Goal: Check status

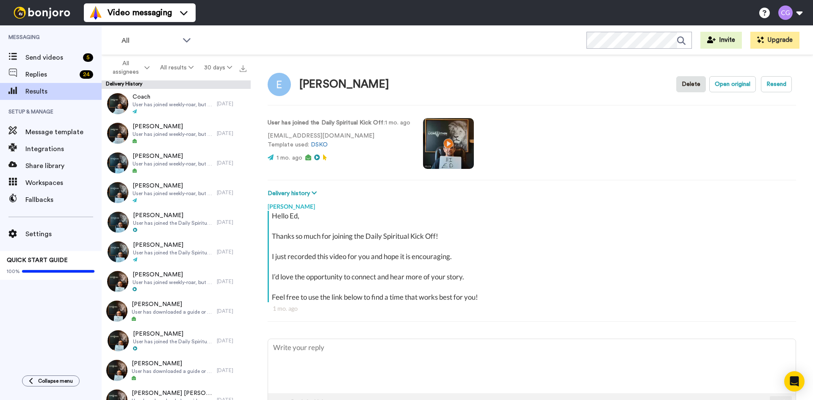
scroll to position [12, 0]
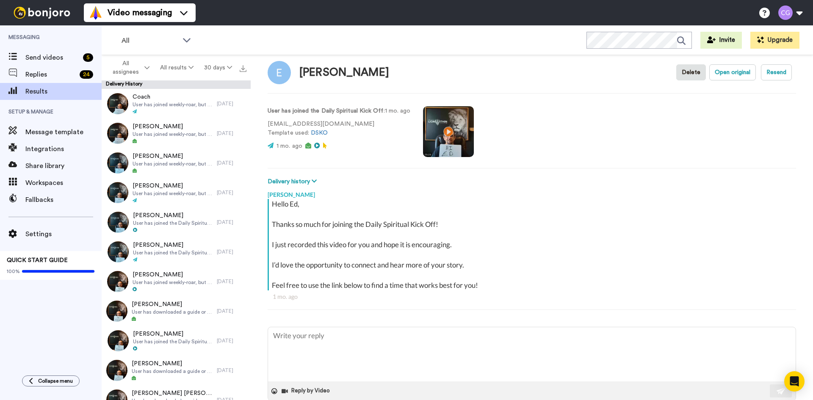
type textarea "x"
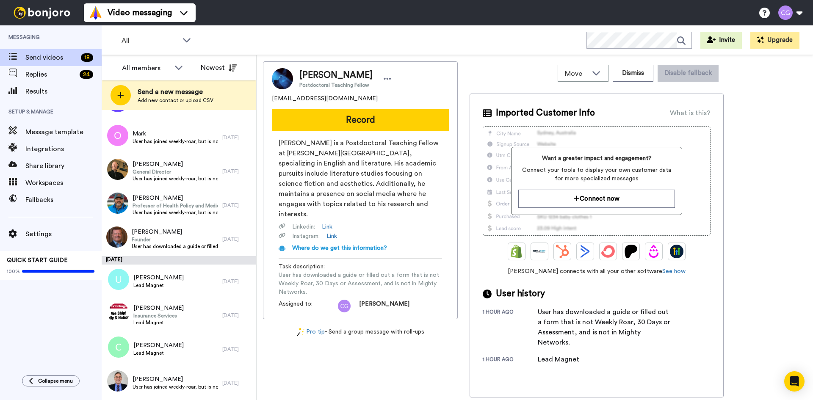
scroll to position [345, 0]
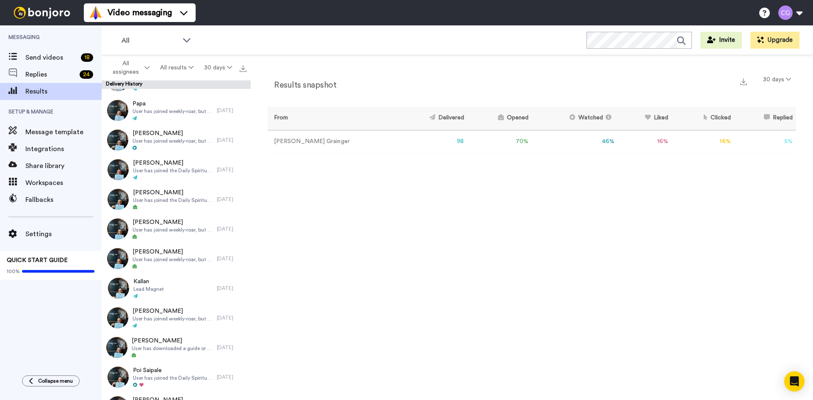
scroll to position [890, 0]
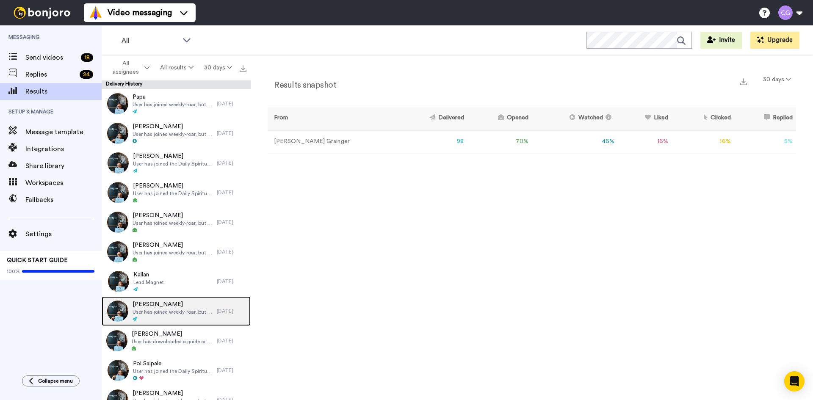
click at [169, 310] on span "User has joined weekly-roar, but is not in Mighty Networks." at bounding box center [173, 312] width 80 height 7
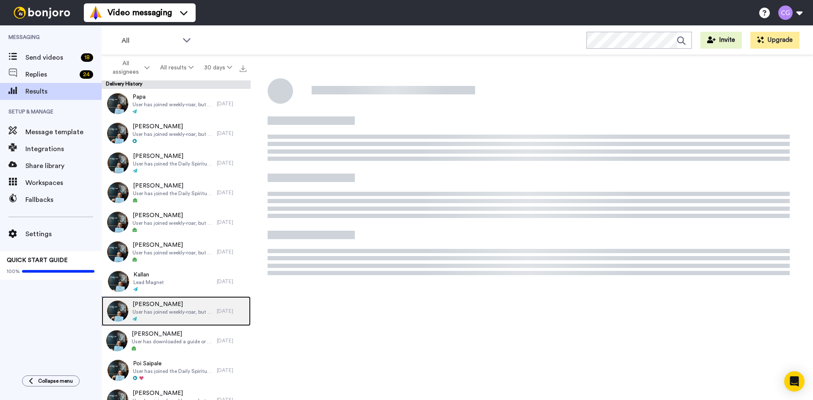
click at [168, 313] on span "User has joined weekly-roar, but is not in Mighty Networks." at bounding box center [173, 312] width 80 height 7
click at [173, 316] on div at bounding box center [173, 319] width 80 height 6
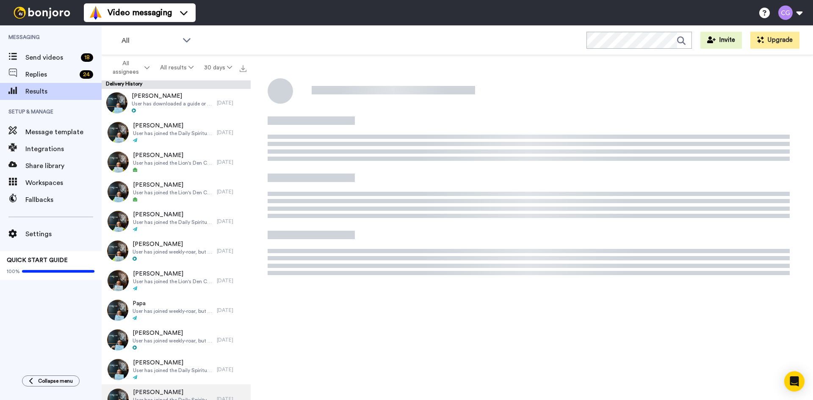
scroll to position [678, 0]
